Goal: Go to known website: Access a specific website the user already knows

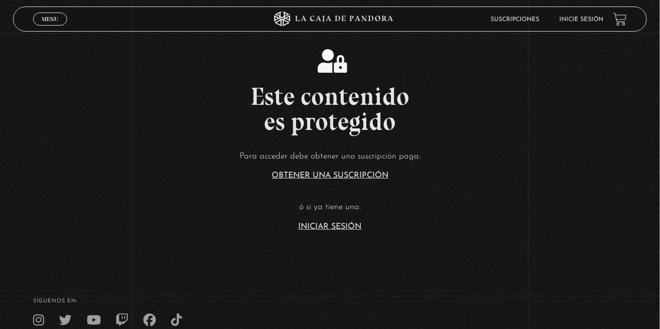
click at [586, 21] on link "Inicie sesión" at bounding box center [581, 20] width 44 height 6
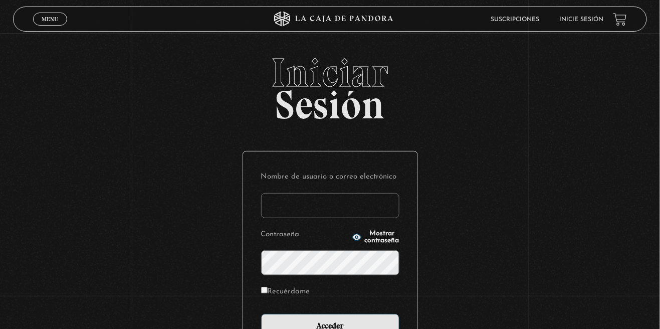
click at [347, 209] on input "Nombre de usuario o correo electrónico" at bounding box center [330, 205] width 138 height 25
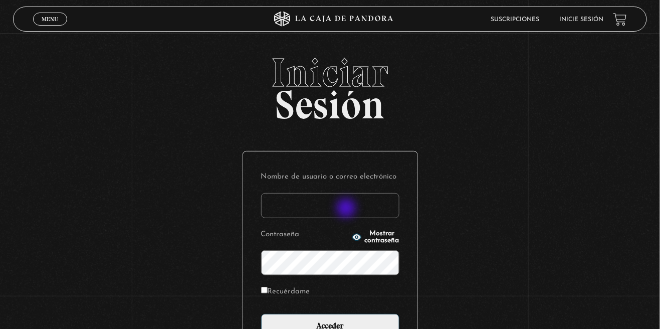
type input "allanurena@hotmail.com"
click at [261, 314] on input "Acceder" at bounding box center [330, 326] width 138 height 25
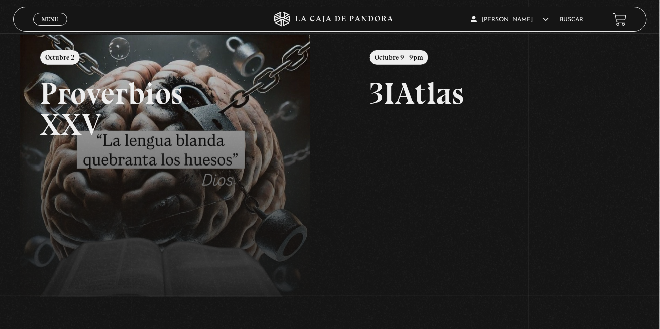
scroll to position [152, 0]
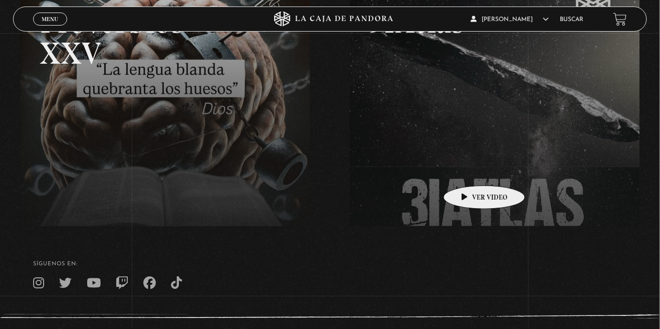
scroll to position [200, 0]
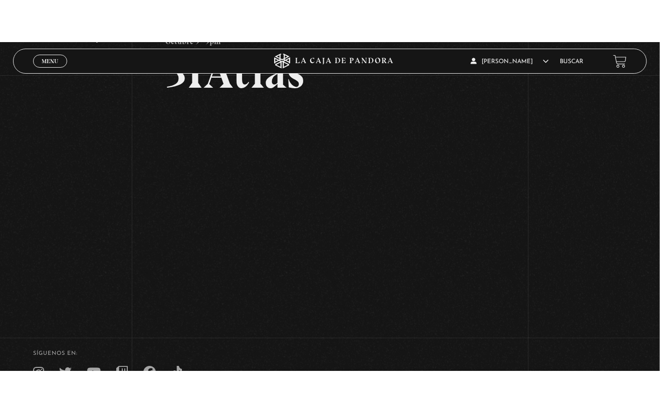
scroll to position [99, 0]
